Goal: Find specific page/section: Locate a particular part of the current website

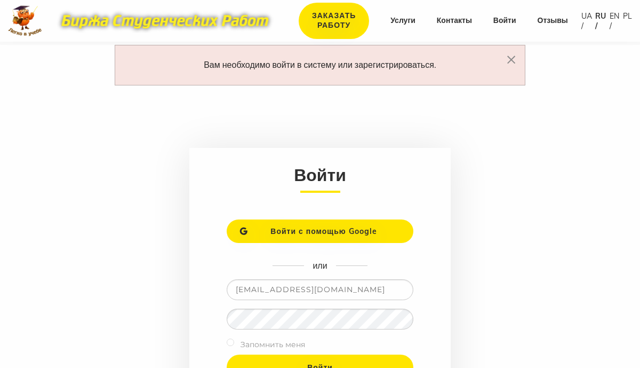
click at [277, 347] on label "Запомнить меня" at bounding box center [273, 344] width 65 height 13
click at [237, 339] on div "Запомнить меня" at bounding box center [320, 346] width 187 height 17
click at [233, 343] on input "checkbox" at bounding box center [230, 341] width 7 height 7
checkbox input "true"
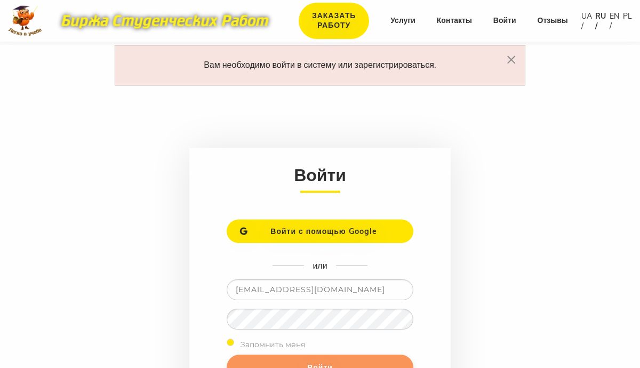
click at [264, 363] on input "Войти" at bounding box center [320, 367] width 187 height 26
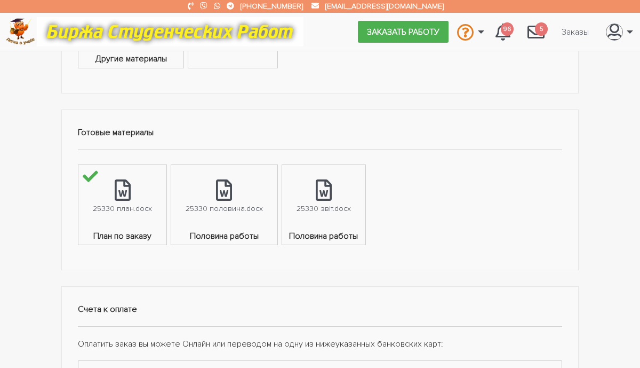
scroll to position [555, 0]
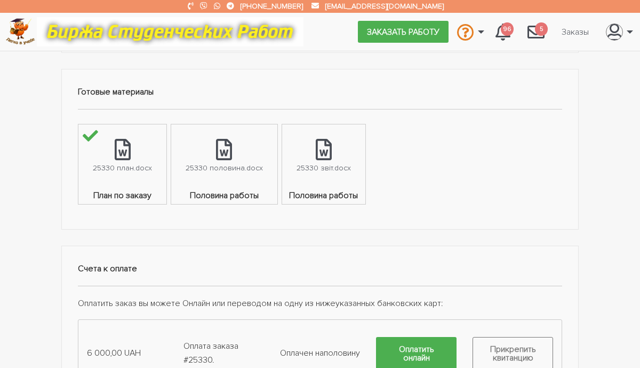
click at [332, 195] on span "Половина работы" at bounding box center [323, 196] width 83 height 15
click at [329, 155] on link "25330 звіт.docx" at bounding box center [323, 156] width 83 height 65
